Goal: Information Seeking & Learning: Learn about a topic

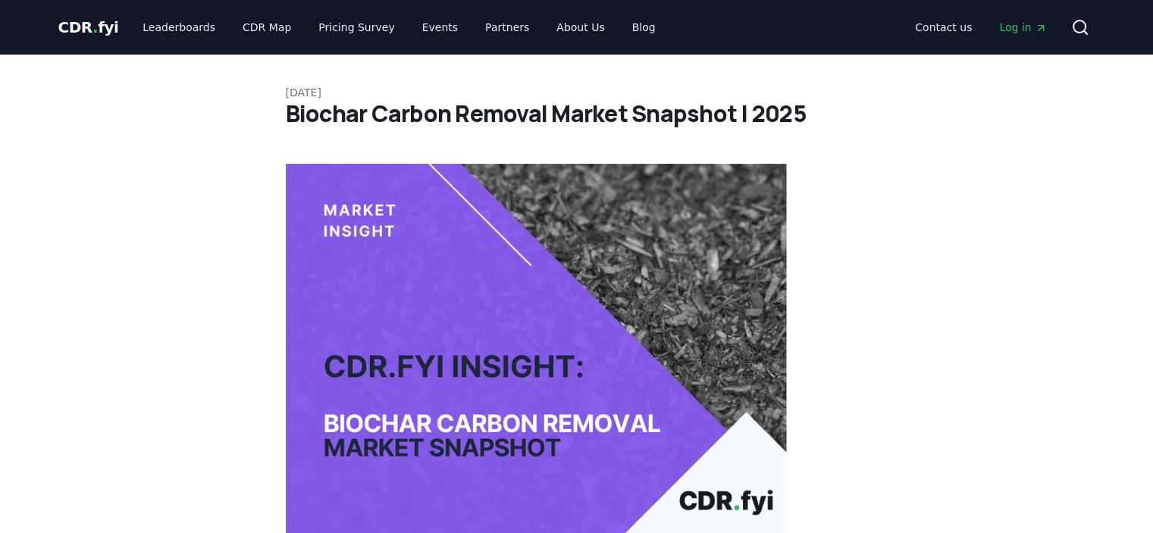
drag, startPoint x: 124, startPoint y: 318, endPoint x: 178, endPoint y: 67, distance: 256.7
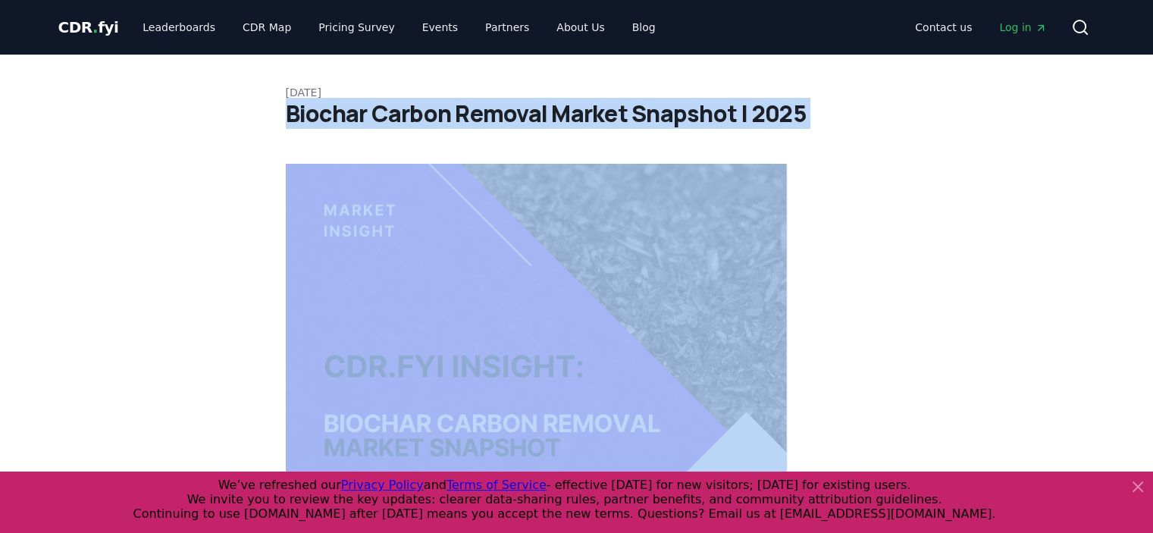
drag, startPoint x: 284, startPoint y: 114, endPoint x: 801, endPoint y: 128, distance: 516.5
copy div "Biochar Carbon Removal Market Snapshot | 2025"
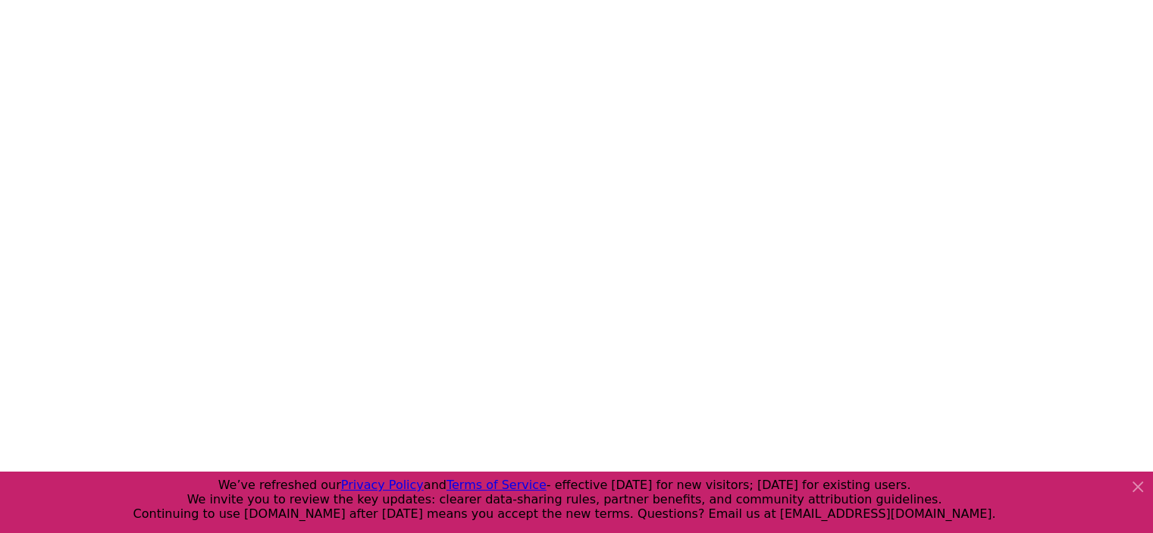
scroll to position [340, 0]
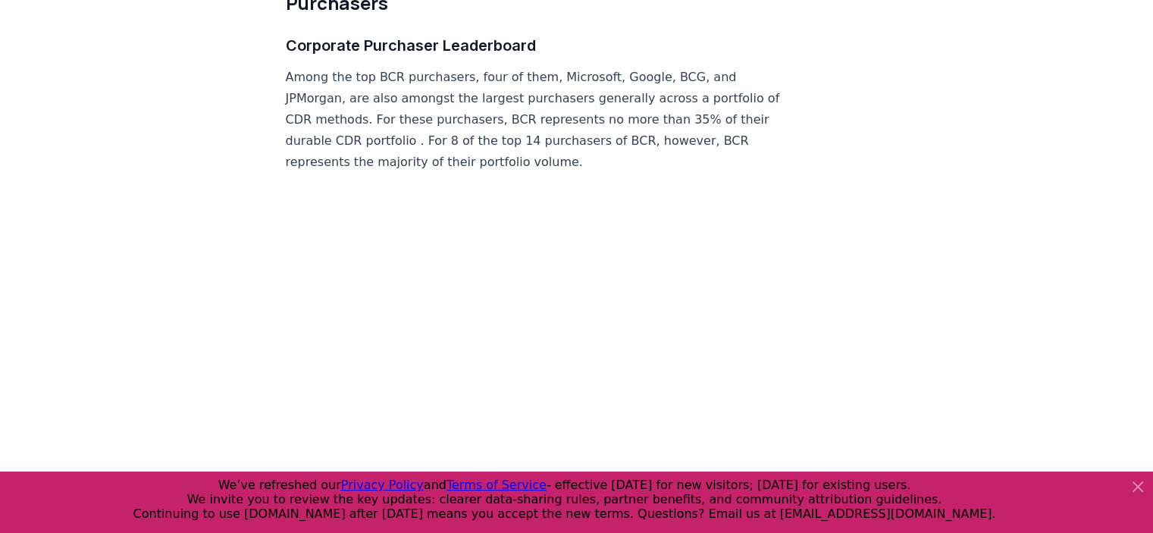
scroll to position [6214, 0]
